Goal: Transaction & Acquisition: Purchase product/service

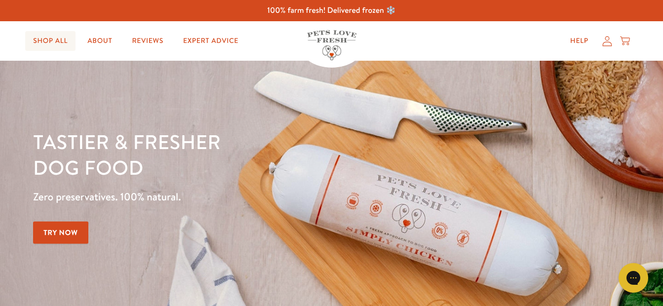
click at [48, 40] on link "Shop All" at bounding box center [50, 41] width 50 height 20
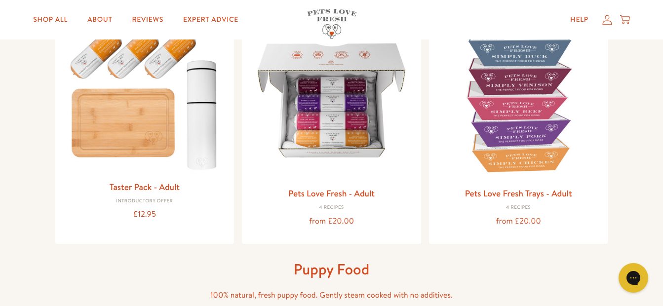
scroll to position [133, 0]
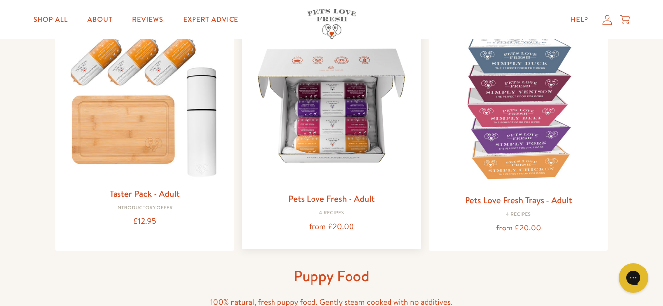
click at [328, 154] on img at bounding box center [331, 105] width 163 height 163
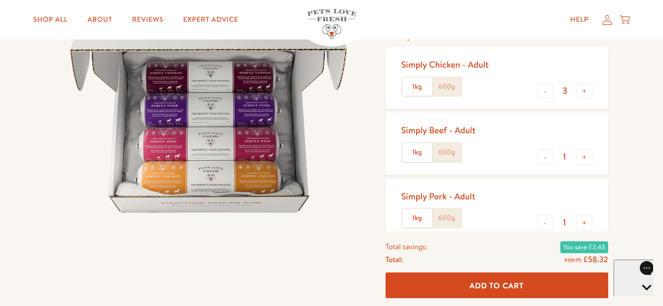
scroll to position [146, 0]
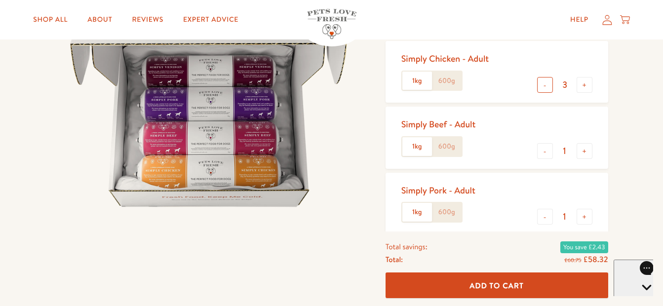
click at [546, 88] on button "-" at bounding box center [545, 85] width 16 height 16
type input "2"
click at [584, 154] on button "+" at bounding box center [585, 151] width 16 height 16
type input "2"
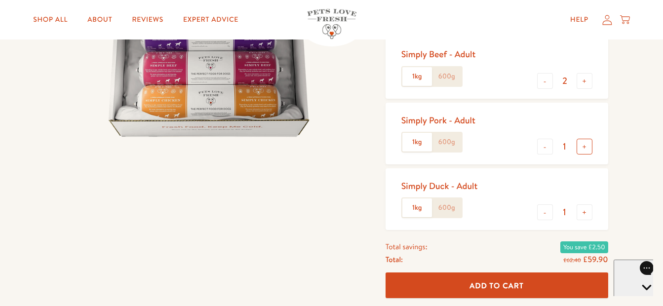
click at [583, 150] on button "+" at bounding box center [585, 147] width 16 height 16
type input "2"
click at [544, 216] on button "-" at bounding box center [545, 212] width 16 height 16
type input "0"
click at [504, 282] on span "Add To Cart" at bounding box center [497, 285] width 54 height 10
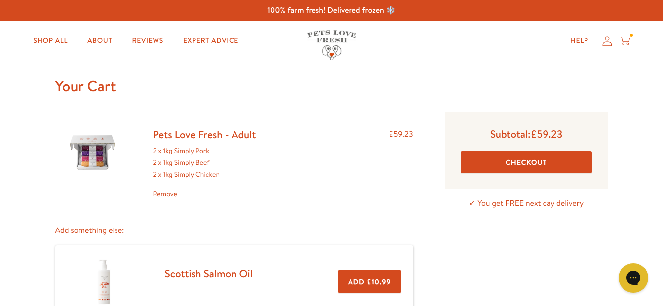
click at [607, 40] on icon at bounding box center [607, 41] width 10 height 10
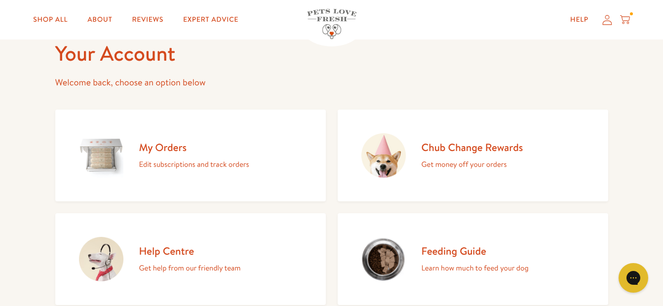
scroll to position [49, 0]
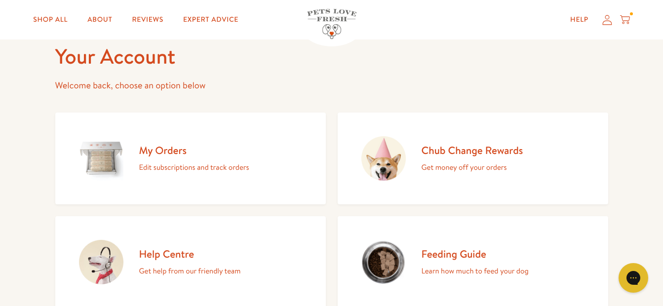
click at [165, 149] on h2 "My Orders" at bounding box center [194, 150] width 110 height 13
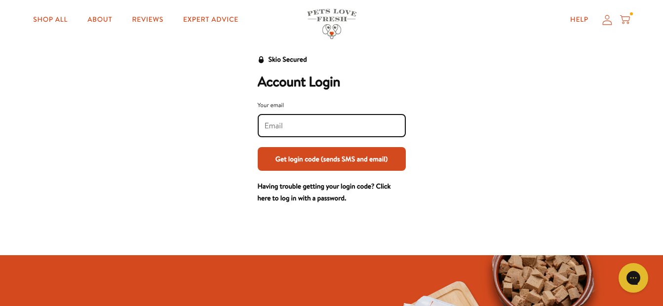
click at [267, 127] on input "Your email" at bounding box center [332, 125] width 134 height 11
click at [287, 119] on div at bounding box center [332, 125] width 148 height 23
click at [264, 124] on div at bounding box center [332, 125] width 148 height 23
click at [267, 125] on input "Your email" at bounding box center [332, 125] width 134 height 11
type input "[PERSON_NAME][EMAIL_ADDRESS][DOMAIN_NAME]"
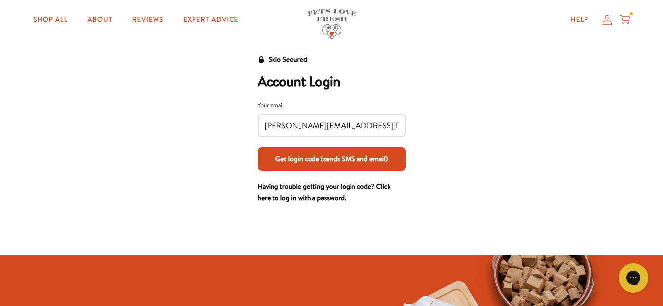
click at [328, 159] on button "Get login code (sends SMS and email)" at bounding box center [332, 159] width 148 height 24
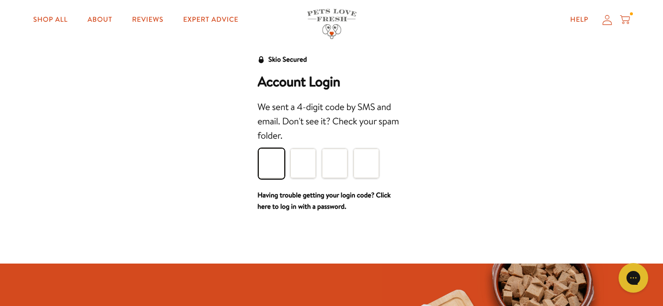
type input "5"
type input "6"
type input "9"
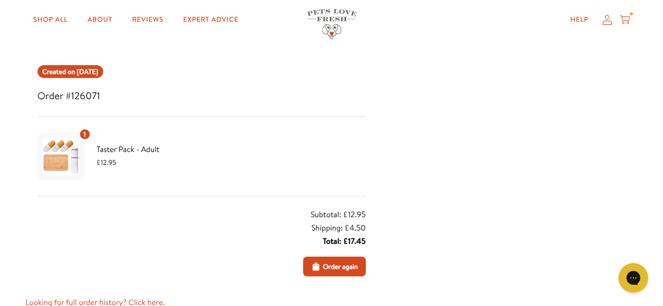
scroll to position [105, 0]
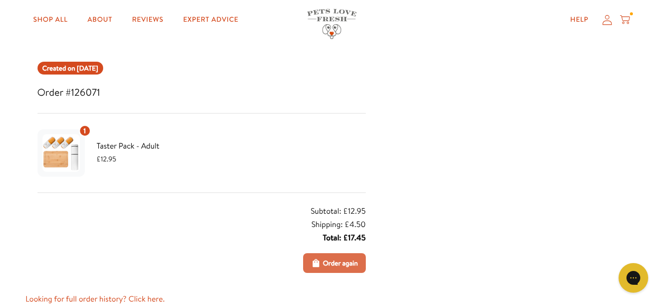
click at [335, 264] on span "Order again" at bounding box center [340, 263] width 35 height 11
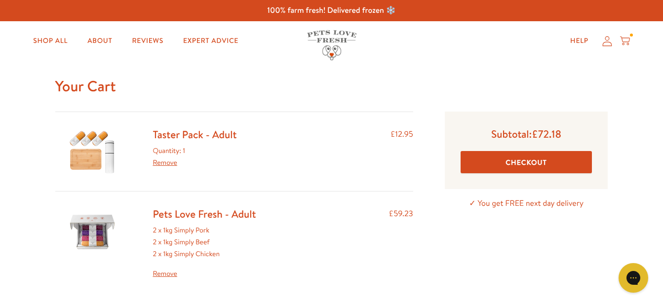
click at [162, 274] on link "Remove" at bounding box center [204, 274] width 103 height 12
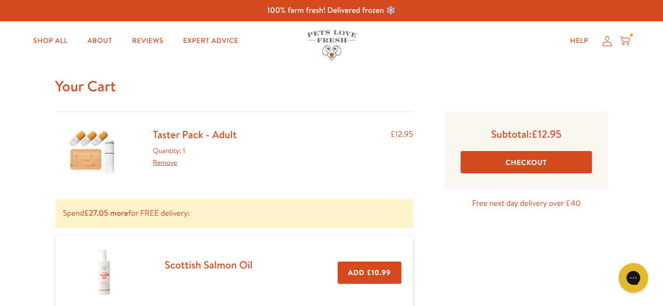
click at [528, 162] on button "Checkout" at bounding box center [527, 162] width 132 height 22
